Goal: Task Accomplishment & Management: Complete application form

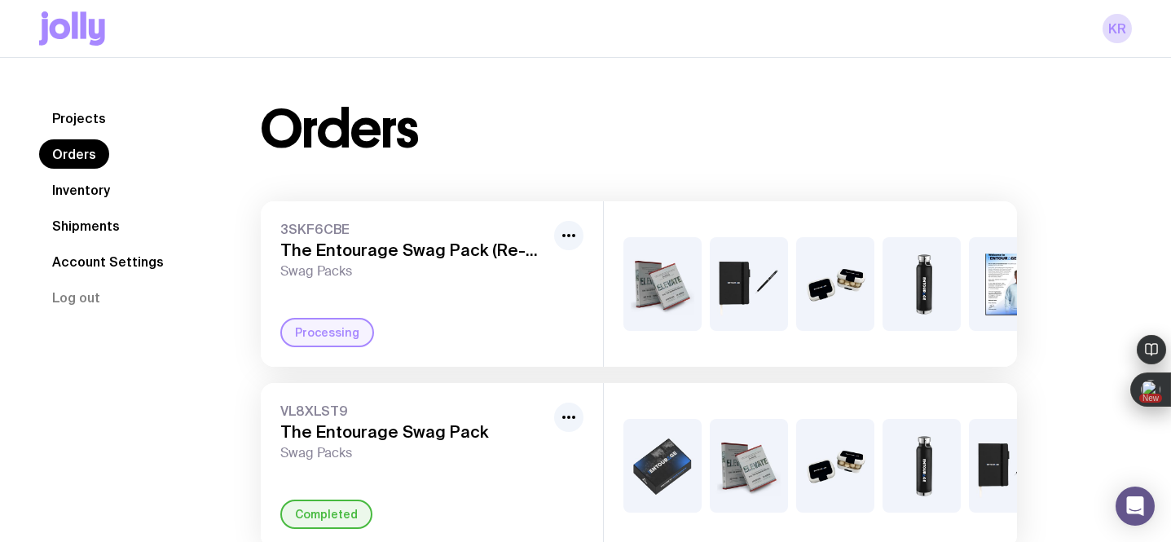
click at [93, 187] on link "Inventory" at bounding box center [81, 189] width 84 height 29
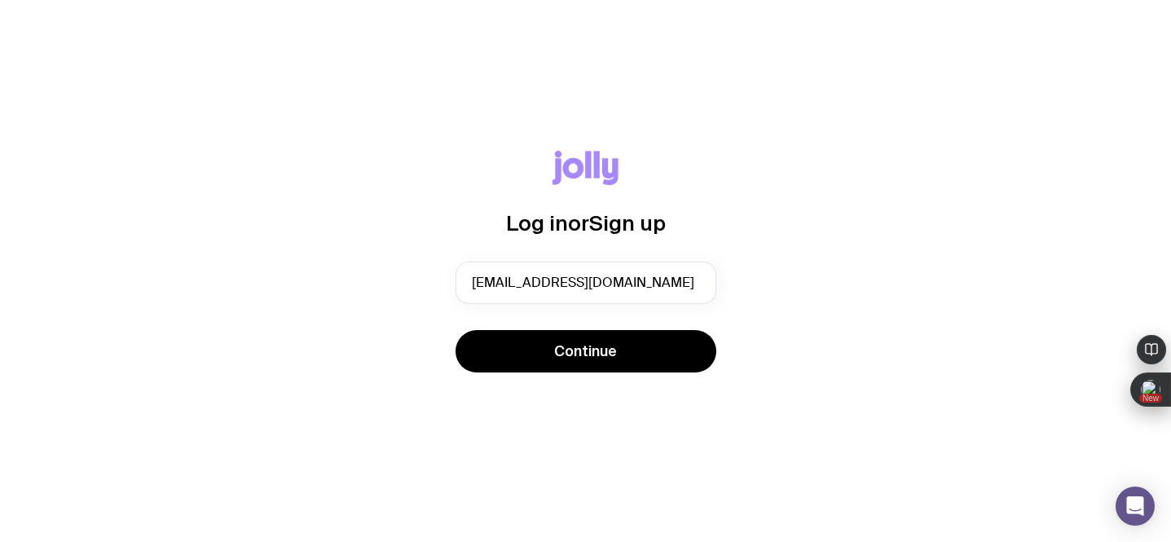
click at [457, 345] on div "Continue" at bounding box center [586, 353] width 261 height 46
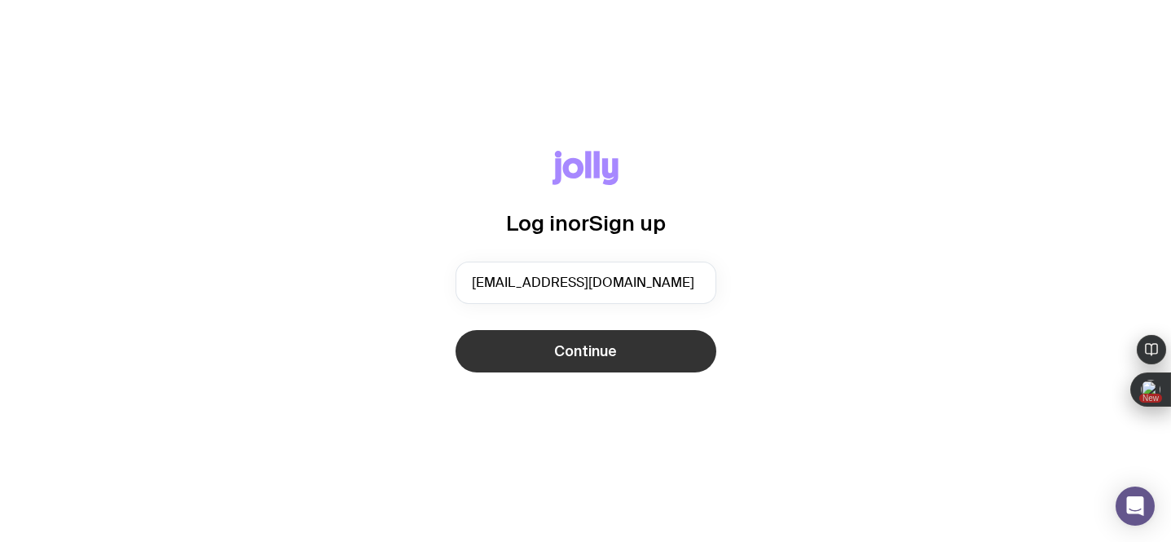
click at [519, 363] on button "Continue" at bounding box center [586, 351] width 261 height 42
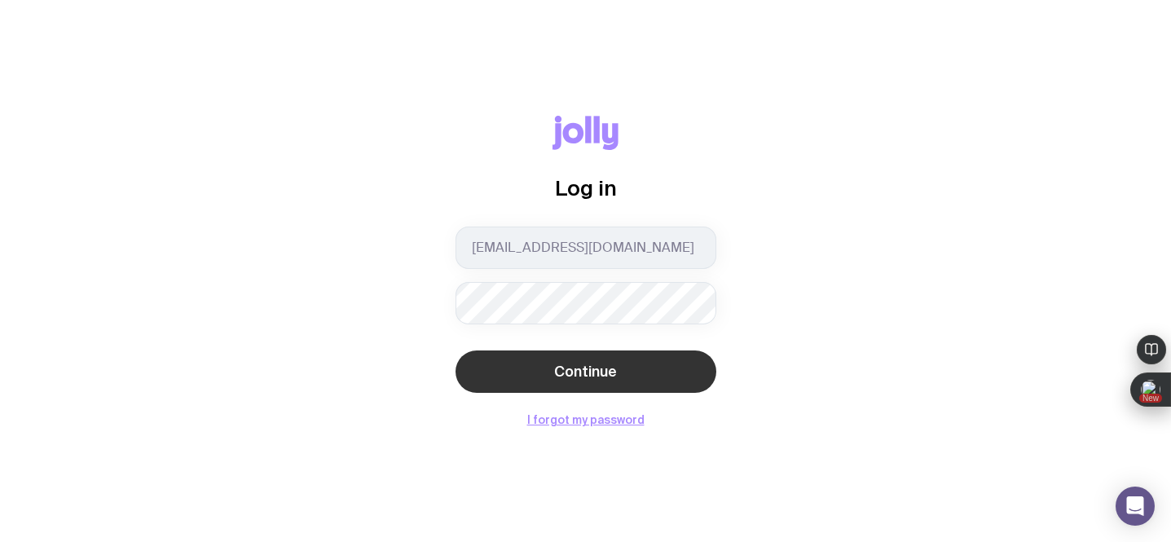
click at [525, 362] on button "Continue" at bounding box center [586, 371] width 261 height 42
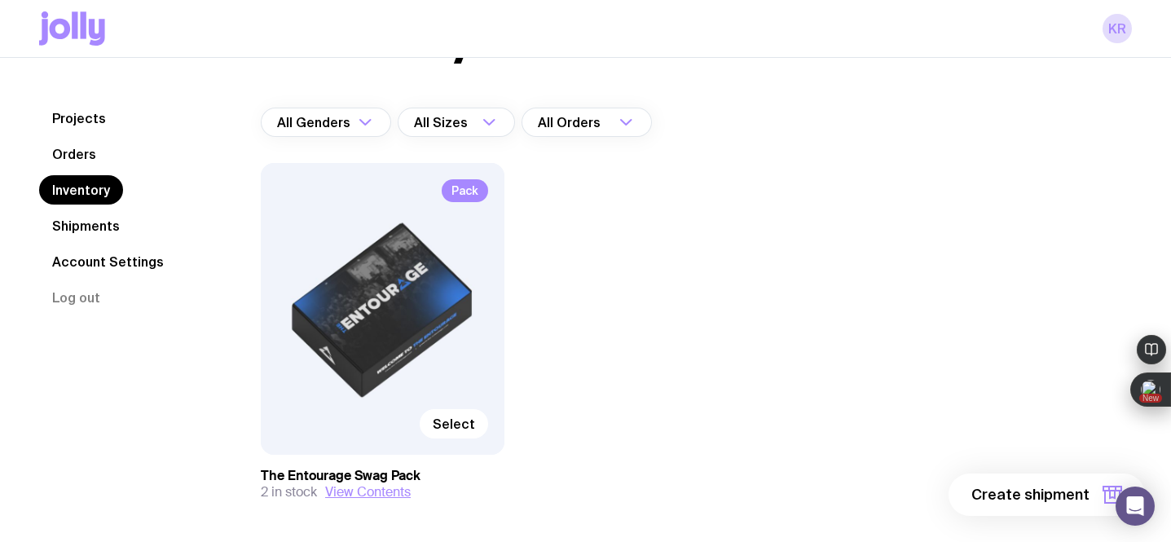
scroll to position [134, 0]
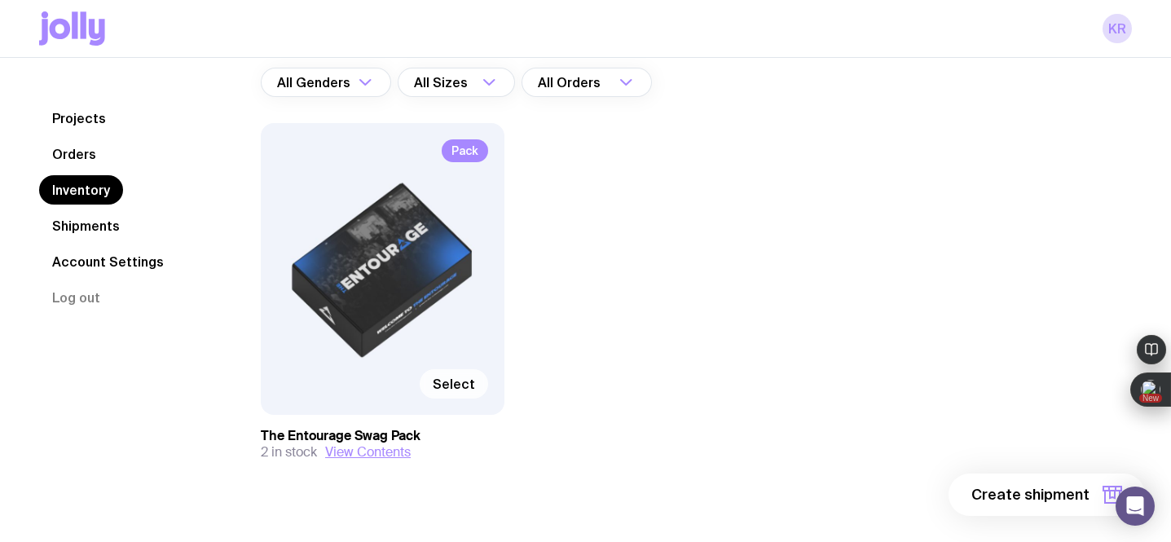
click at [448, 387] on span "Select" at bounding box center [454, 384] width 42 height 16
click at [0, 0] on input "Select" at bounding box center [0, 0] width 0 height 0
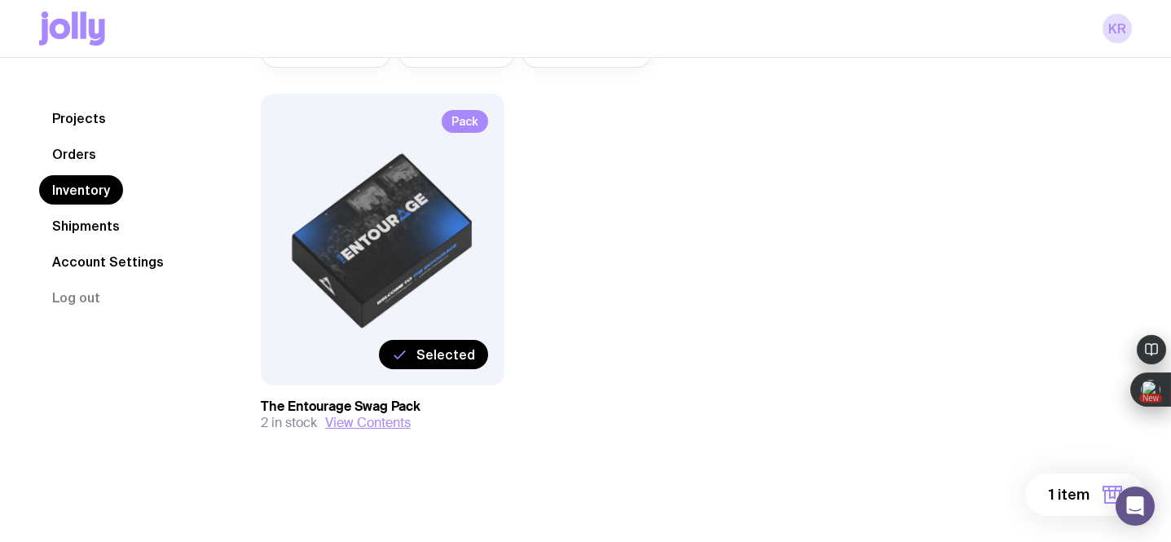
click at [1055, 500] on span "1 item" at bounding box center [1069, 495] width 41 height 20
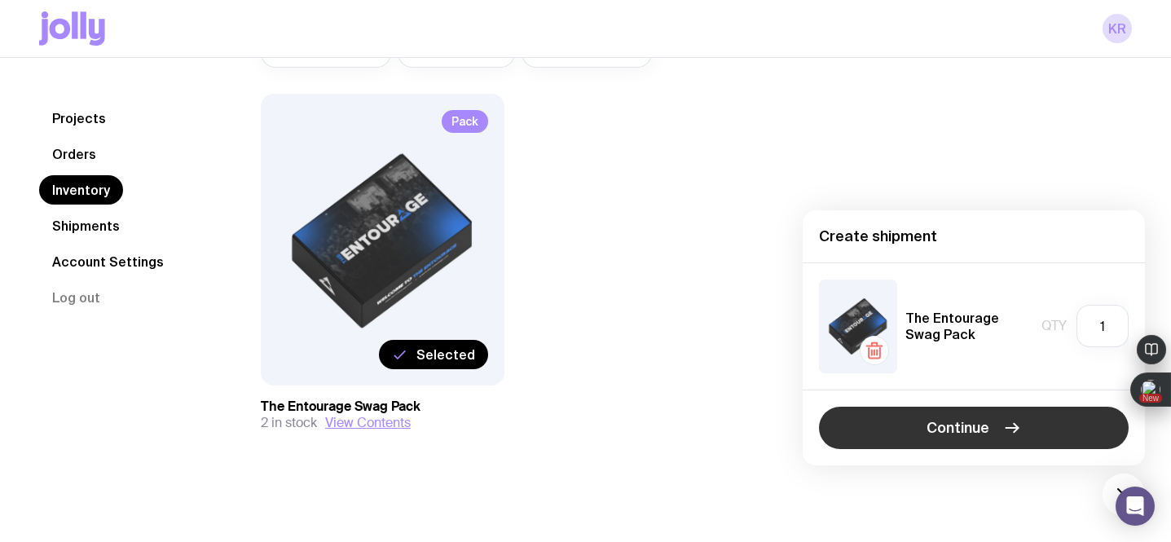
click at [972, 436] on span "Continue" at bounding box center [958, 428] width 63 height 20
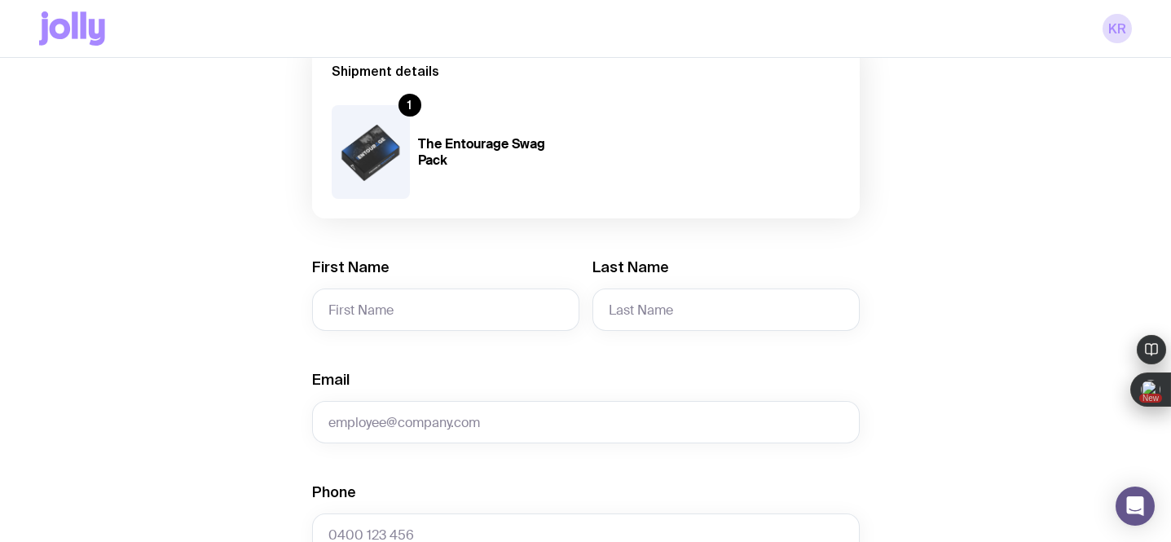
scroll to position [191, 0]
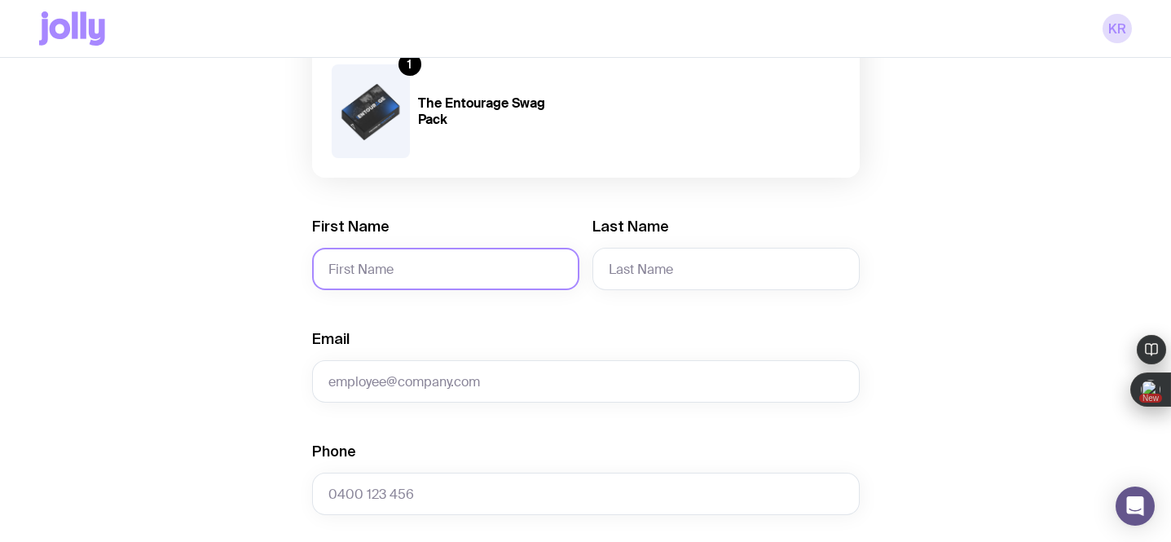
click at [374, 274] on input "First Name" at bounding box center [445, 269] width 267 height 42
paste input "[PERSON_NAME]"
drag, startPoint x: 443, startPoint y: 264, endPoint x: 357, endPoint y: 267, distance: 85.6
click at [357, 267] on input "[PERSON_NAME]" at bounding box center [445, 269] width 267 height 42
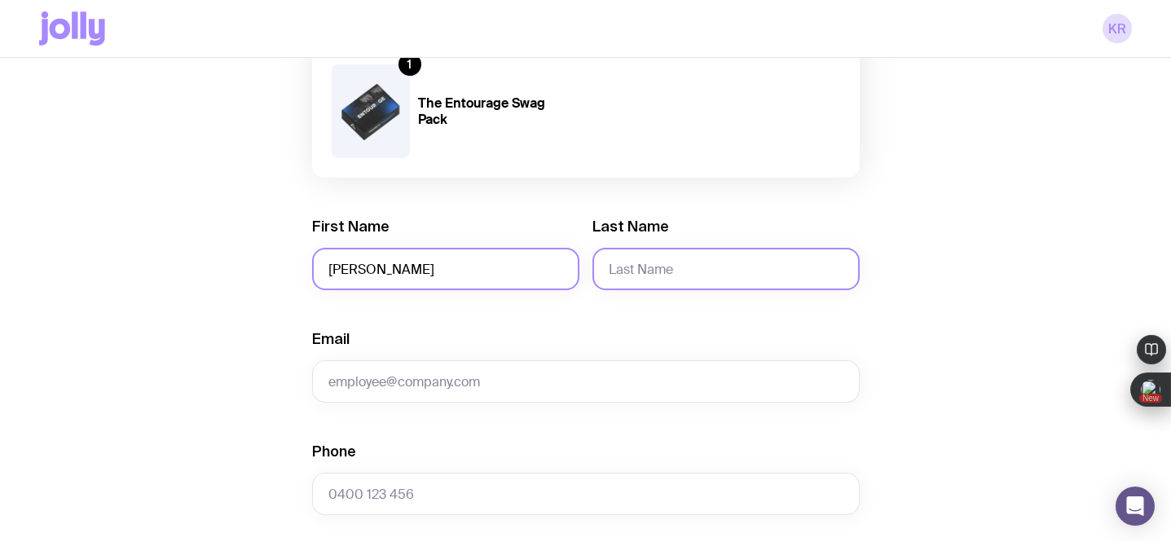
type input "[PERSON_NAME]"
click at [659, 269] on input "Last Name" at bounding box center [726, 269] width 267 height 42
paste input "[PERSON_NAME]"
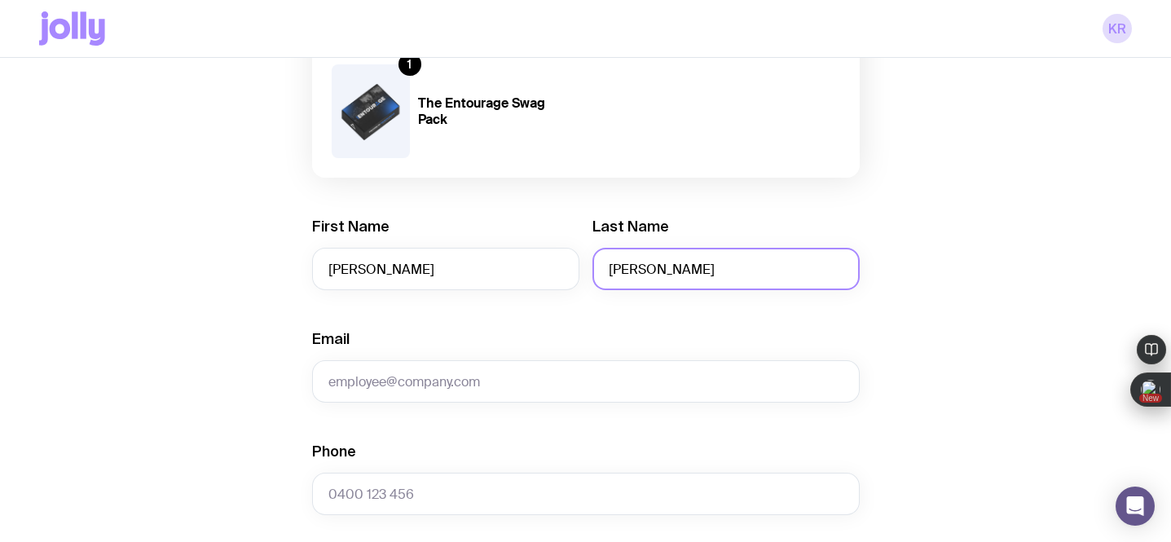
drag, startPoint x: 640, startPoint y: 269, endPoint x: 580, endPoint y: 269, distance: 59.5
click at [580, 269] on div "First Name [PERSON_NAME] Last Name [PERSON_NAME]" at bounding box center [586, 253] width 548 height 73
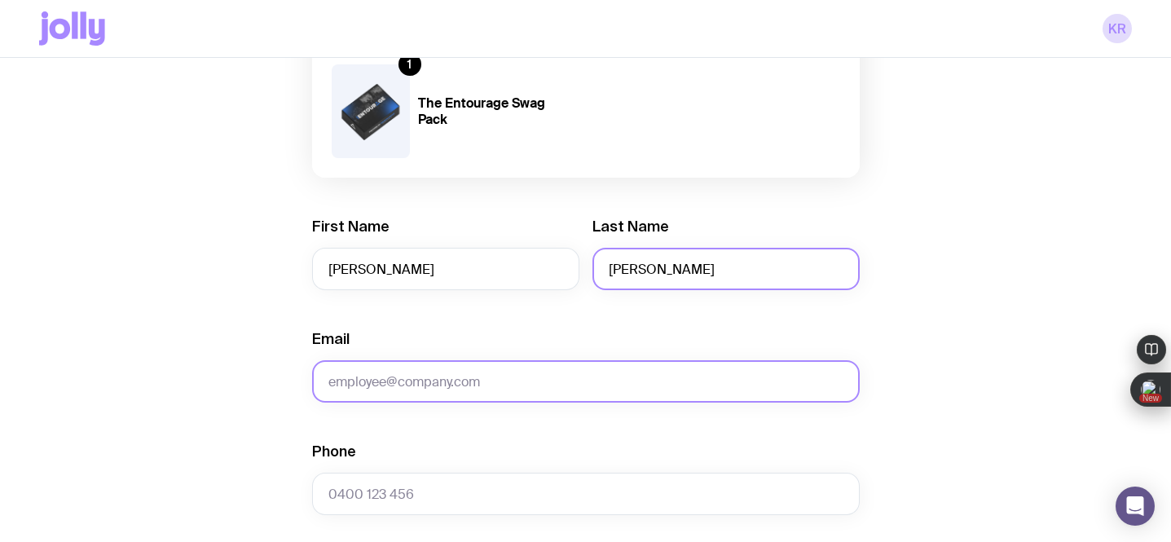
type input "[PERSON_NAME]"
click at [436, 386] on input "Email" at bounding box center [586, 381] width 548 height 42
paste input "[PERSON_NAME][EMAIL_ADDRESS][PERSON_NAME][PERSON_NAME][DOMAIN_NAME],"
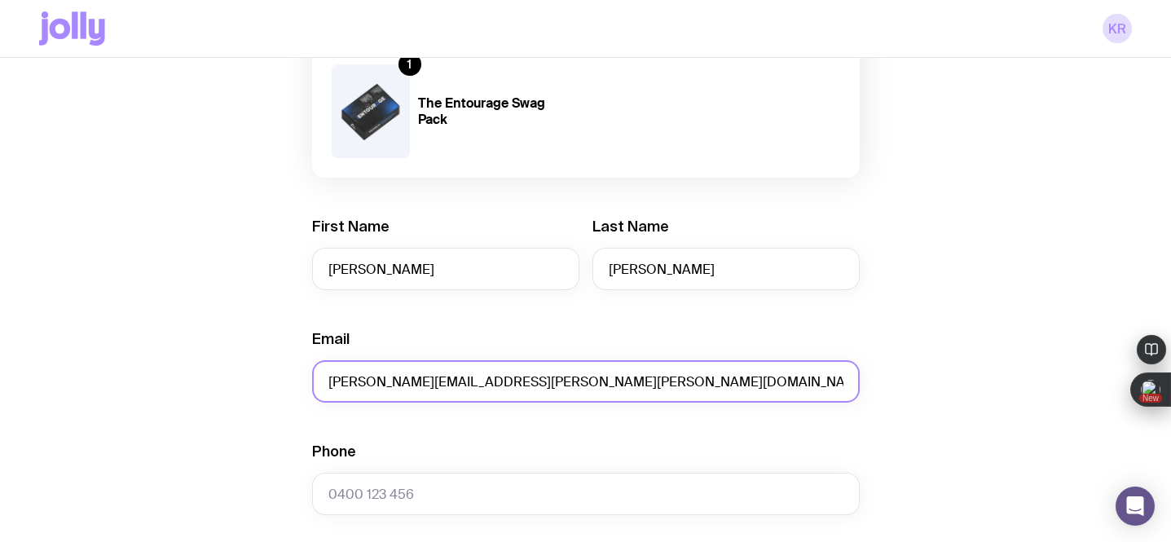
type input "[PERSON_NAME][EMAIL_ADDRESS][PERSON_NAME][PERSON_NAME][DOMAIN_NAME]"
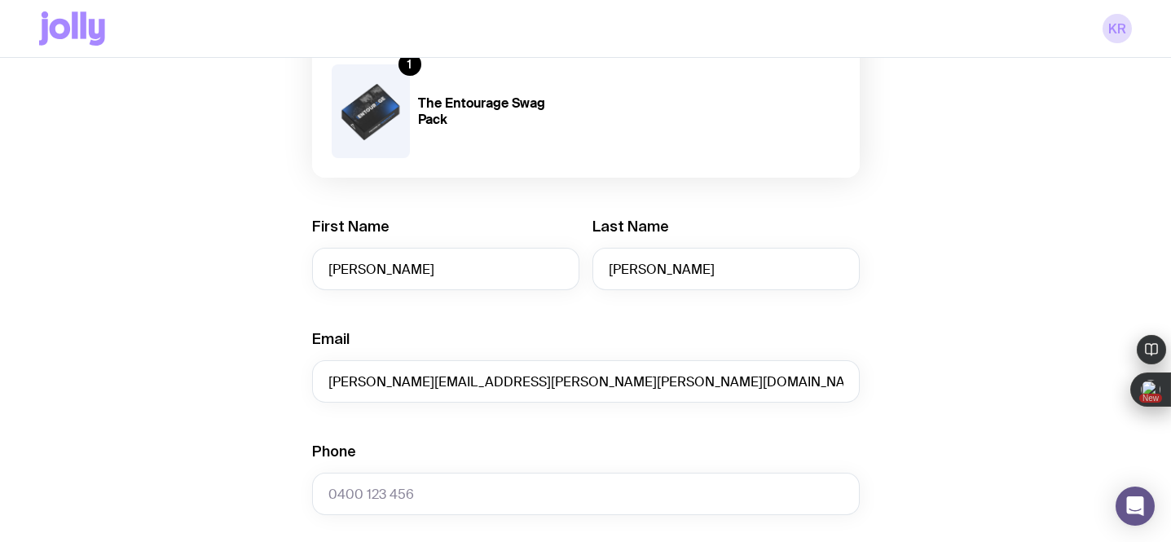
click at [213, 398] on div "Create shipment Shipment details 1 The Entourage Swag Pack First Name [PERSON_N…" at bounding box center [585, 552] width 1093 height 1240
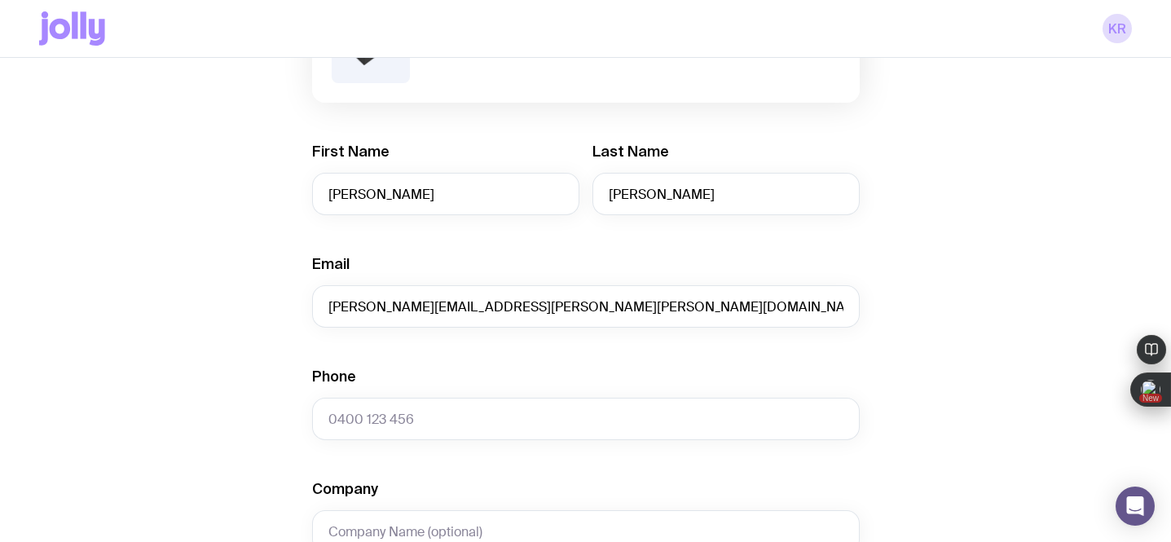
scroll to position [380, 0]
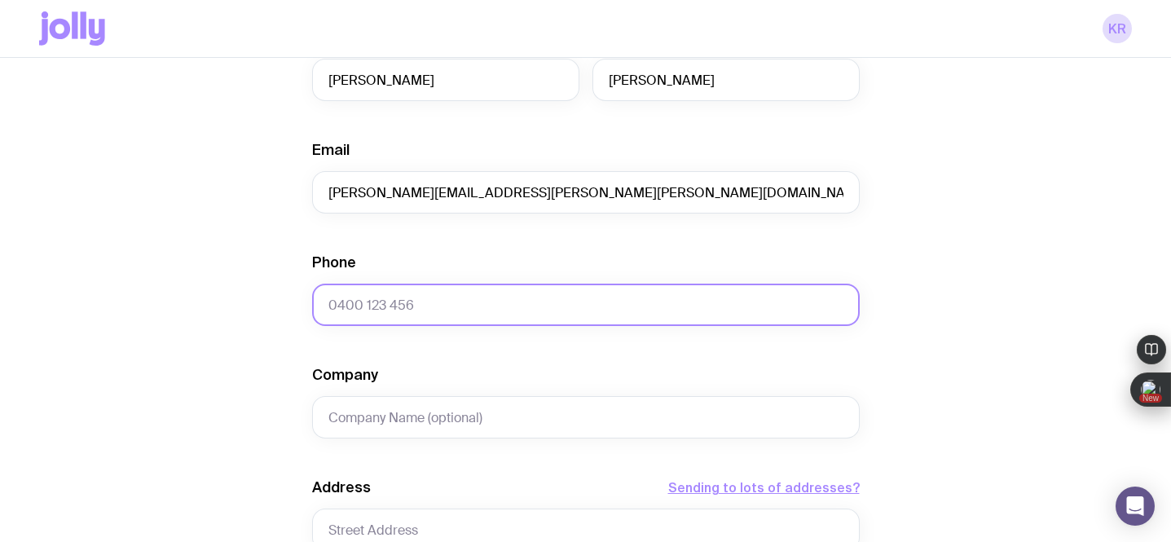
click at [338, 297] on input "Phone" at bounding box center [586, 305] width 548 height 42
paste input "419 211 683"
click at [328, 304] on input "419 211 683" at bounding box center [586, 305] width 548 height 42
type input "0419 211 683"
click at [170, 442] on div "Create shipment Shipment details 1 The Entourage Swag Pack First Name [PERSON_N…" at bounding box center [585, 363] width 1093 height 1240
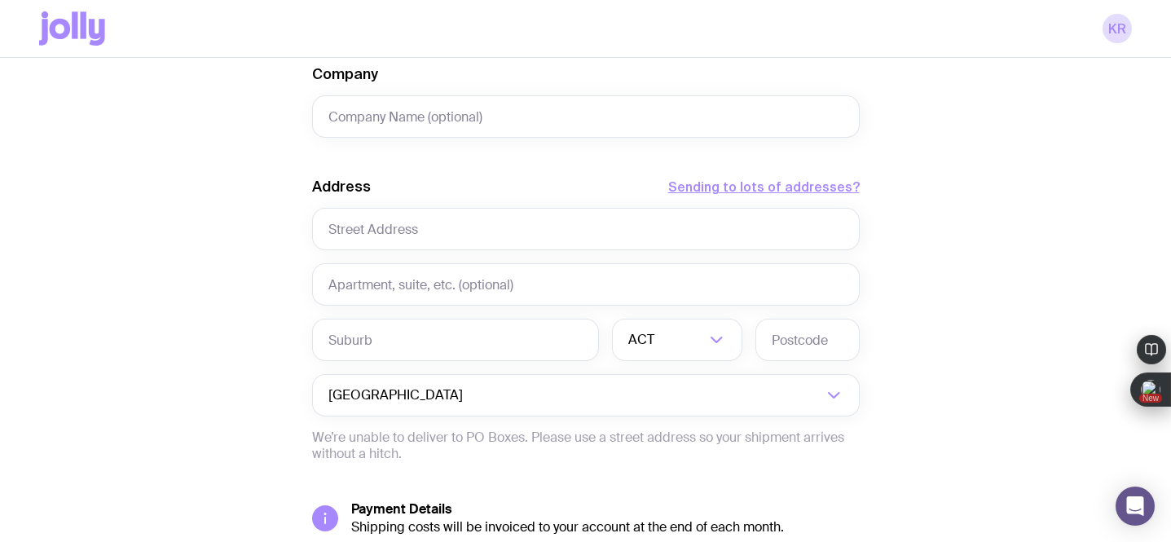
scroll to position [690, 0]
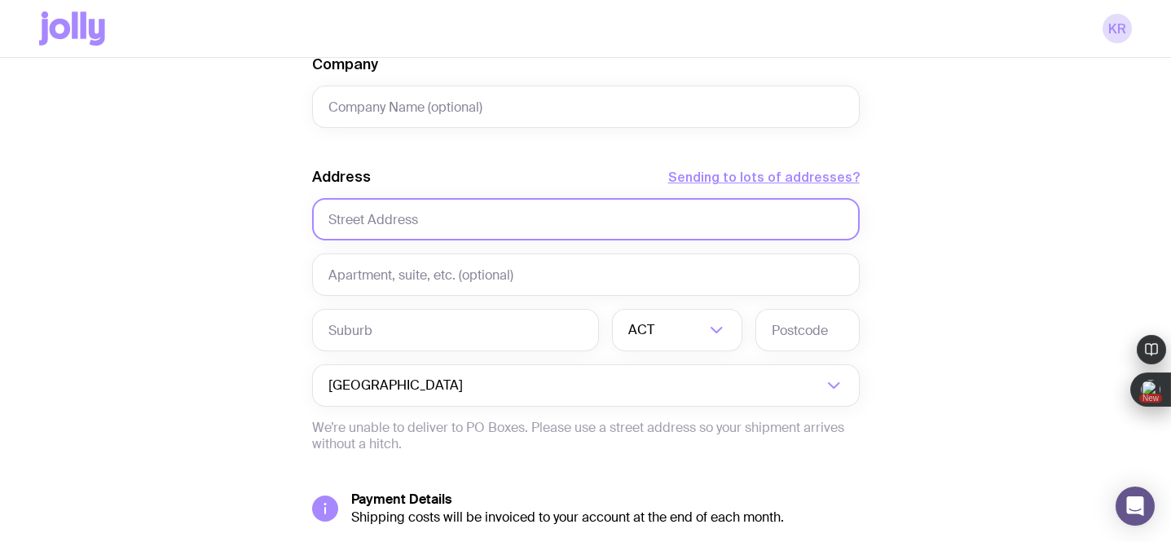
click at [415, 226] on input "text" at bounding box center [586, 219] width 548 height 42
paste input "[GEOGRAPHIC_DATA]"
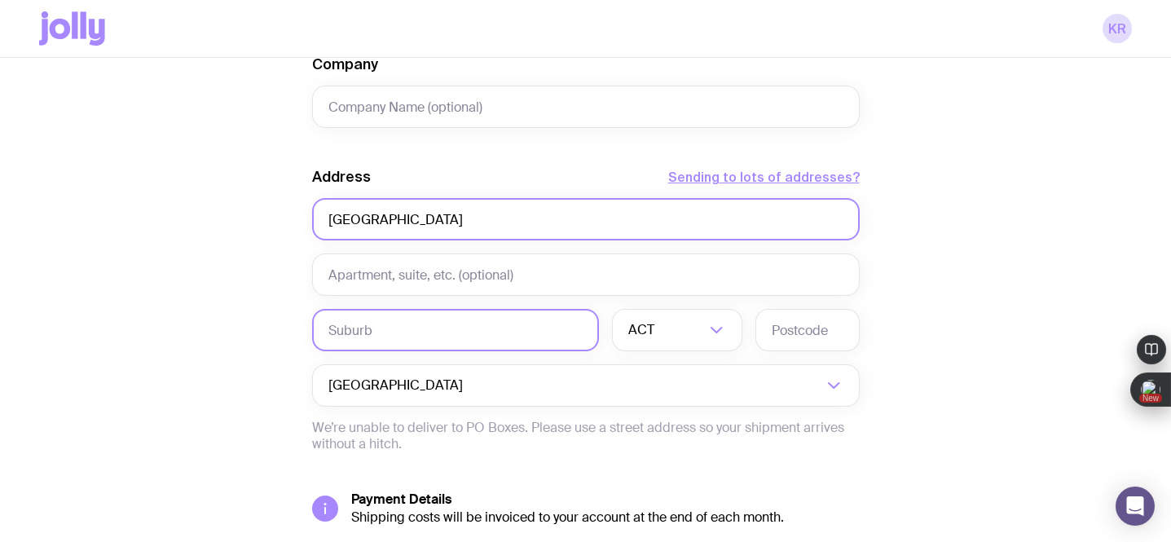
type input "[GEOGRAPHIC_DATA]"
click at [366, 324] on input "text" at bounding box center [455, 330] width 287 height 42
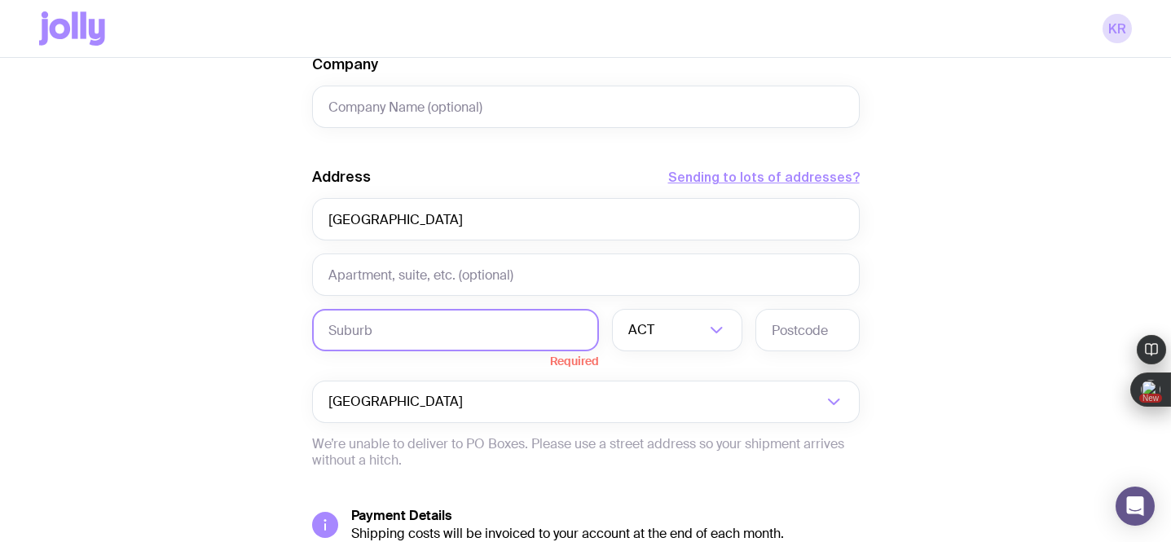
paste input "[PERSON_NAME]"
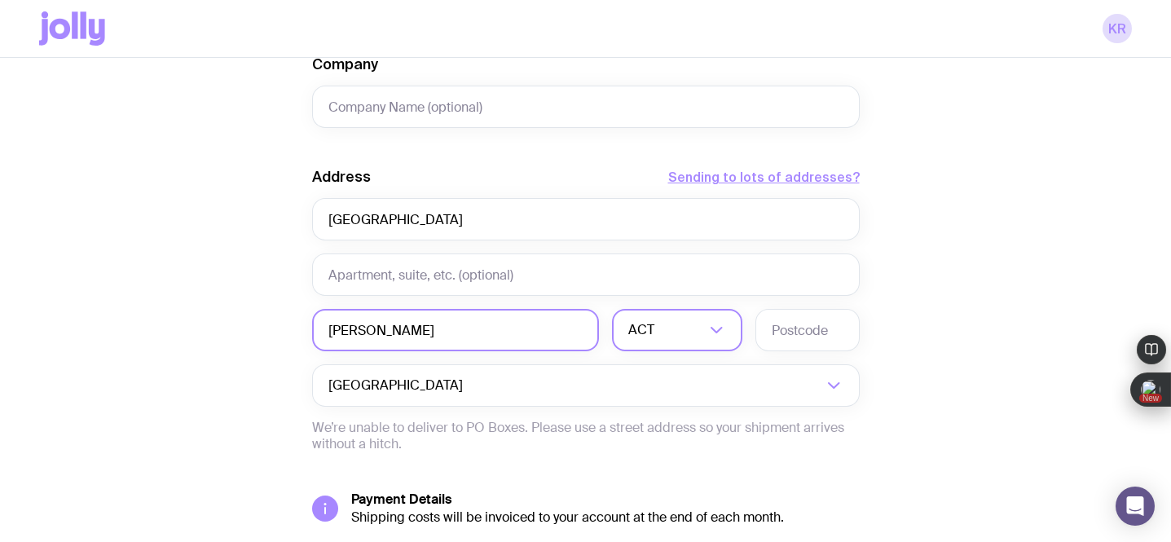
type input "[PERSON_NAME]"
click at [643, 332] on div "ACT" at bounding box center [659, 330] width 95 height 42
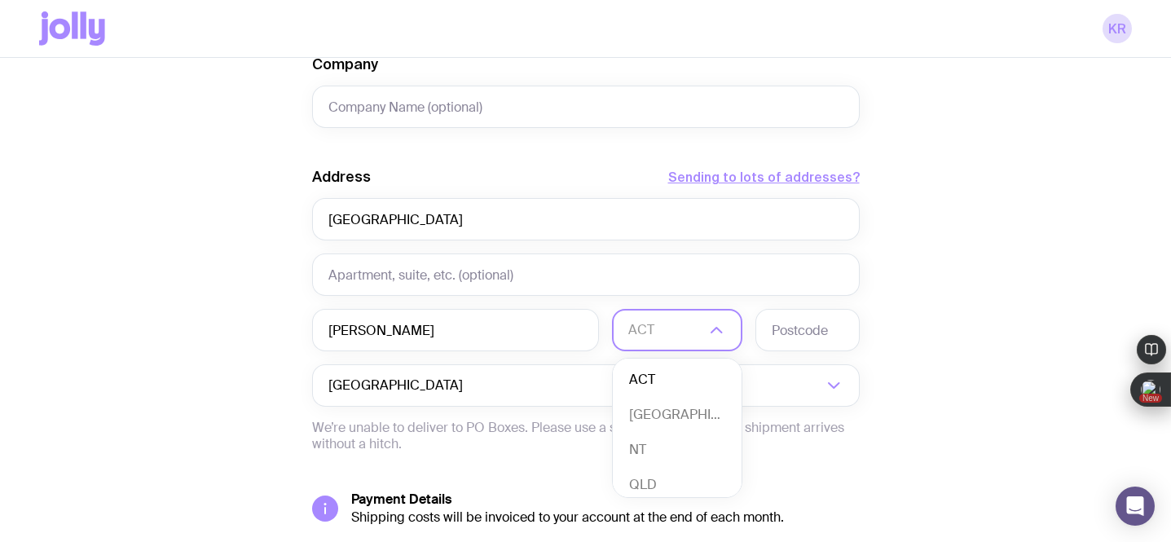
click at [654, 383] on li "ACT" at bounding box center [677, 380] width 129 height 35
click at [801, 326] on input "text" at bounding box center [808, 330] width 104 height 42
type input "2615"
click at [945, 330] on div "Create shipment Shipment details 1 The Entourage Swag Pack First Name [PERSON_N…" at bounding box center [585, 53] width 1093 height 1240
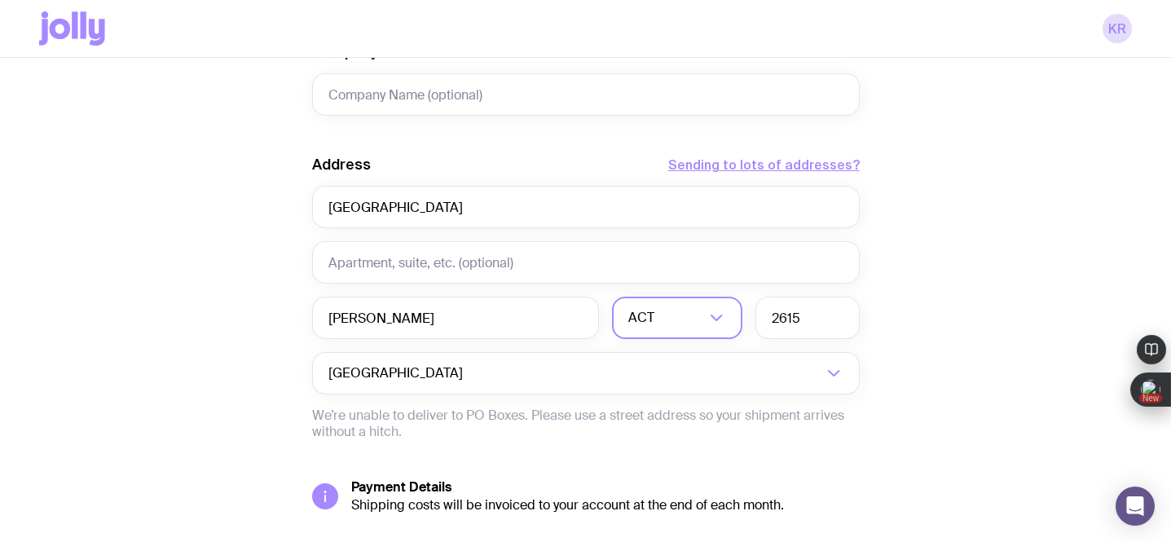
scroll to position [821, 0]
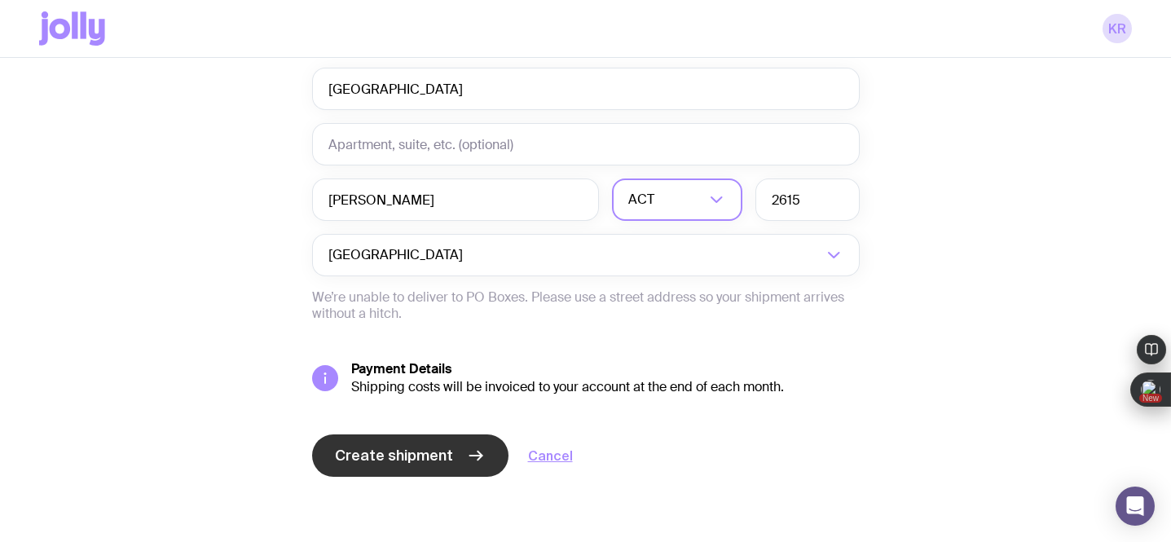
click at [426, 454] on span "Create shipment" at bounding box center [394, 456] width 118 height 20
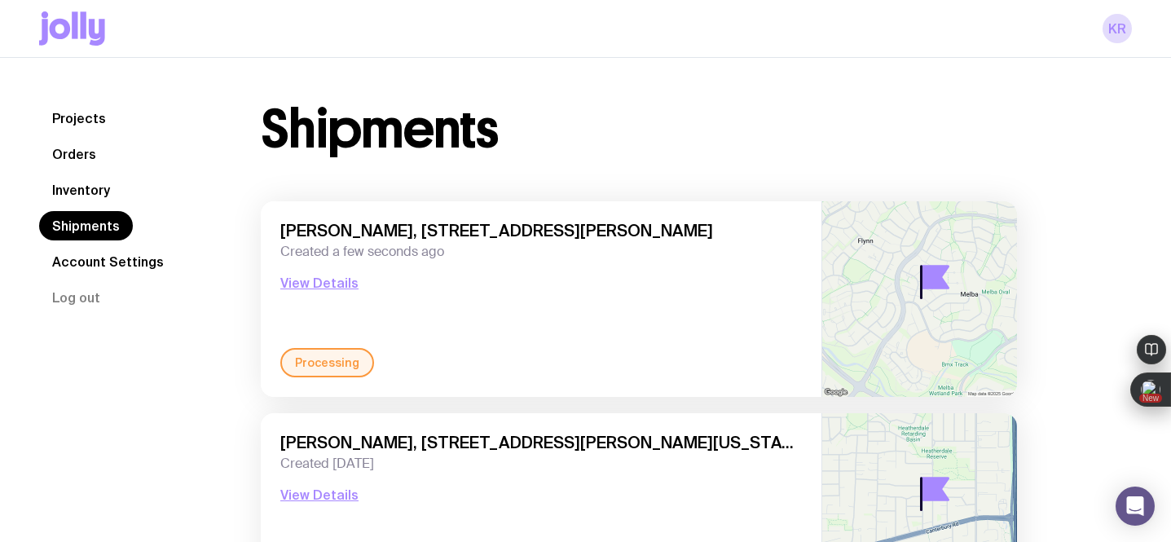
click at [94, 184] on link "Inventory" at bounding box center [81, 189] width 84 height 29
